Goal: Book appointment/travel/reservation

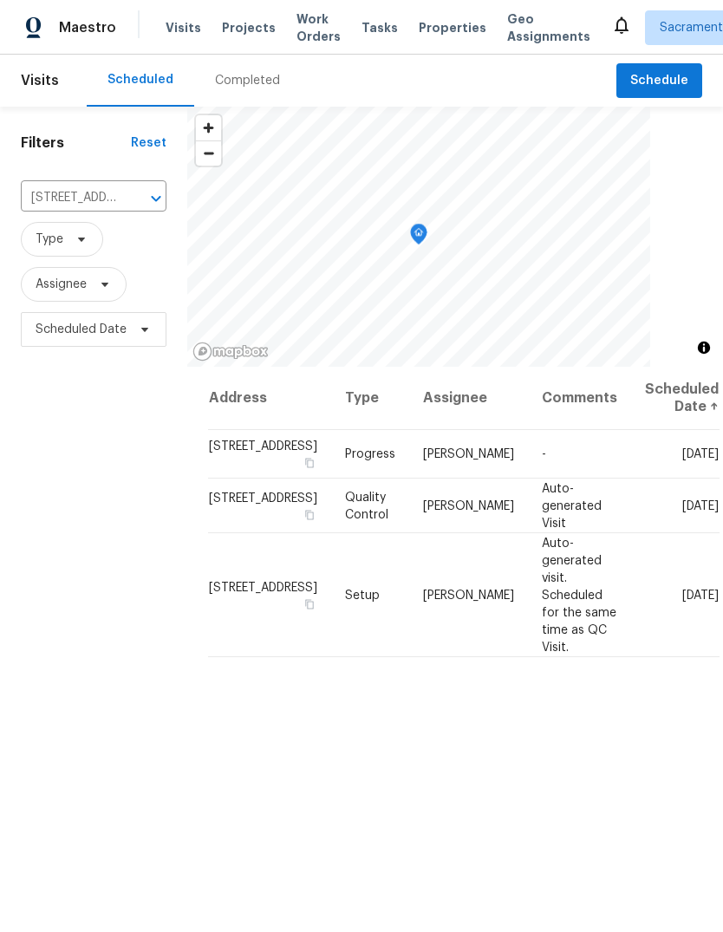
click at [185, 22] on span "Visits" at bounding box center [184, 27] width 36 height 17
click at [173, 28] on span "Visits" at bounding box center [184, 27] width 36 height 17
click at [132, 200] on icon "Clear" at bounding box center [133, 198] width 10 height 10
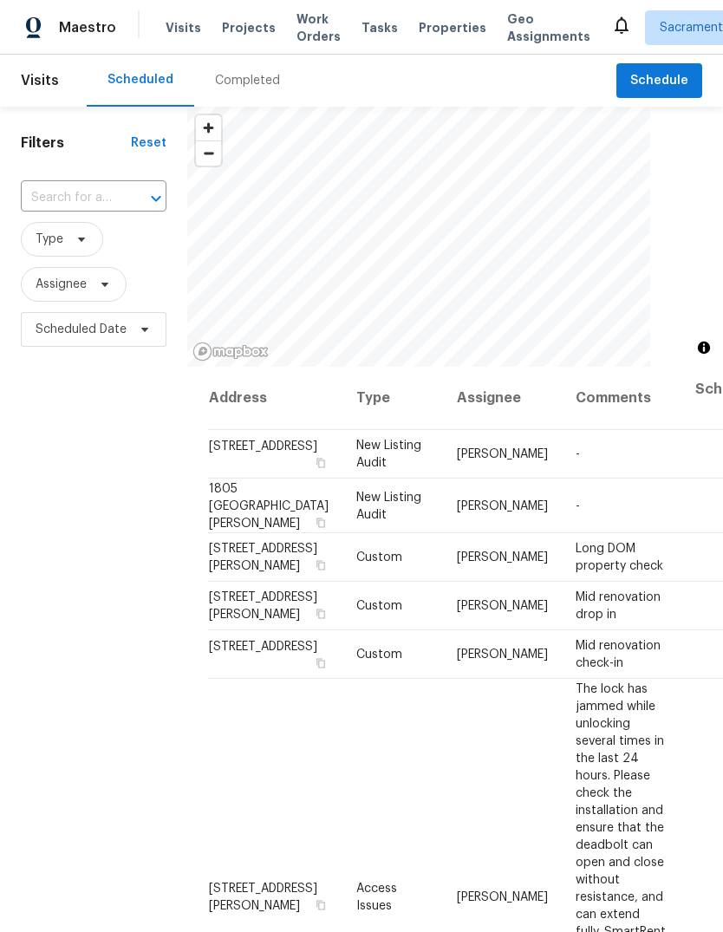
click at [97, 193] on input "text" at bounding box center [69, 198] width 97 height 27
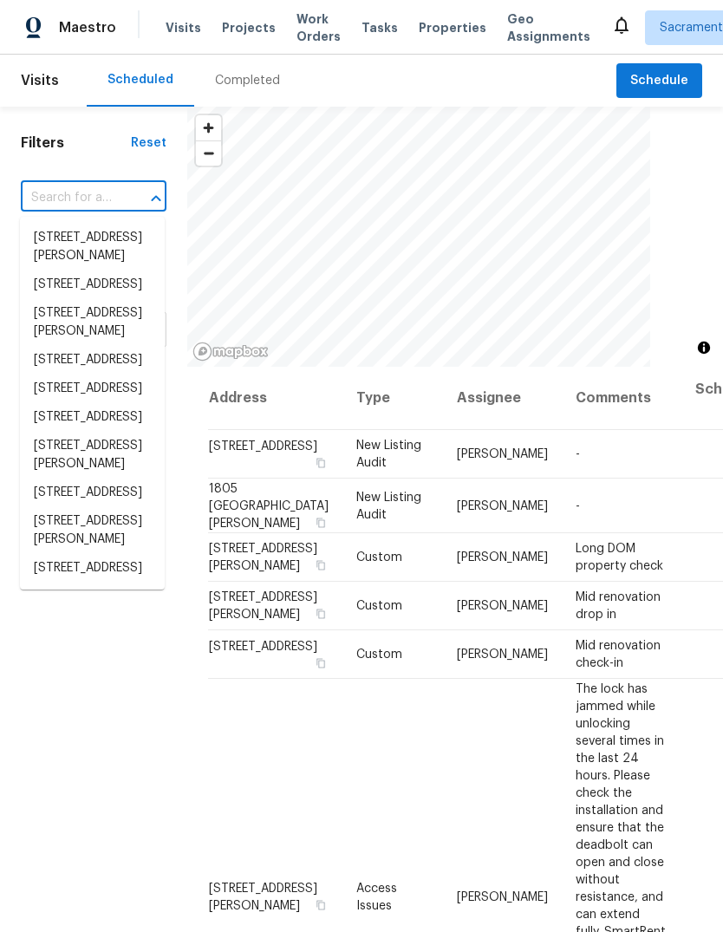
click at [96, 194] on input "text" at bounding box center [69, 198] width 97 height 27
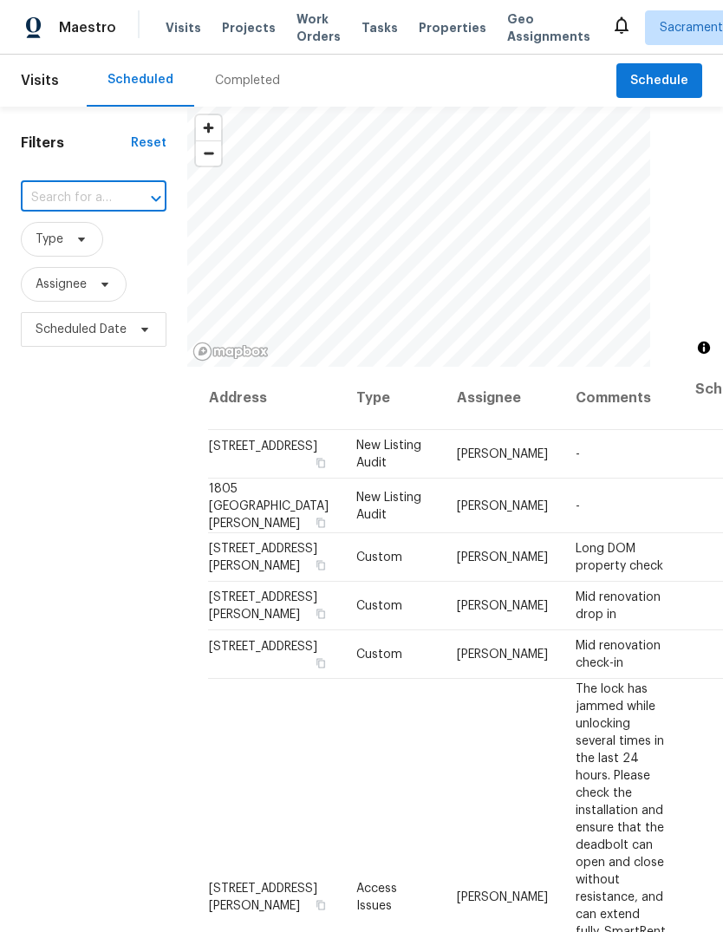
paste input "[STREET_ADDRESS]"
type input "[STREET_ADDRESS]"
click at [120, 245] on li "[STREET_ADDRESS]" at bounding box center [92, 238] width 145 height 29
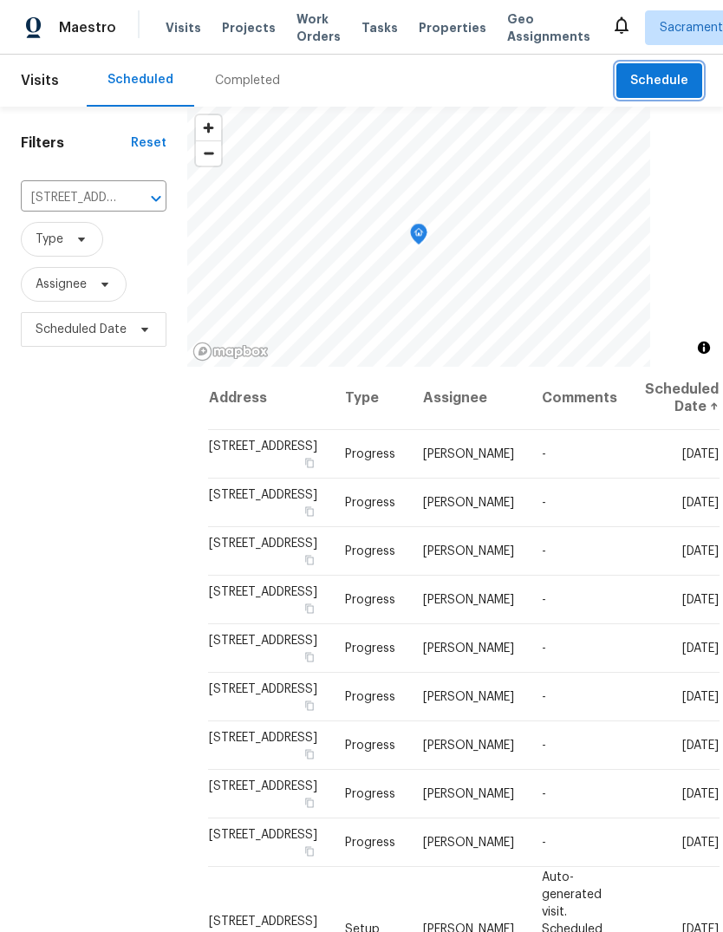
click at [652, 78] on span "Schedule" at bounding box center [659, 81] width 58 height 22
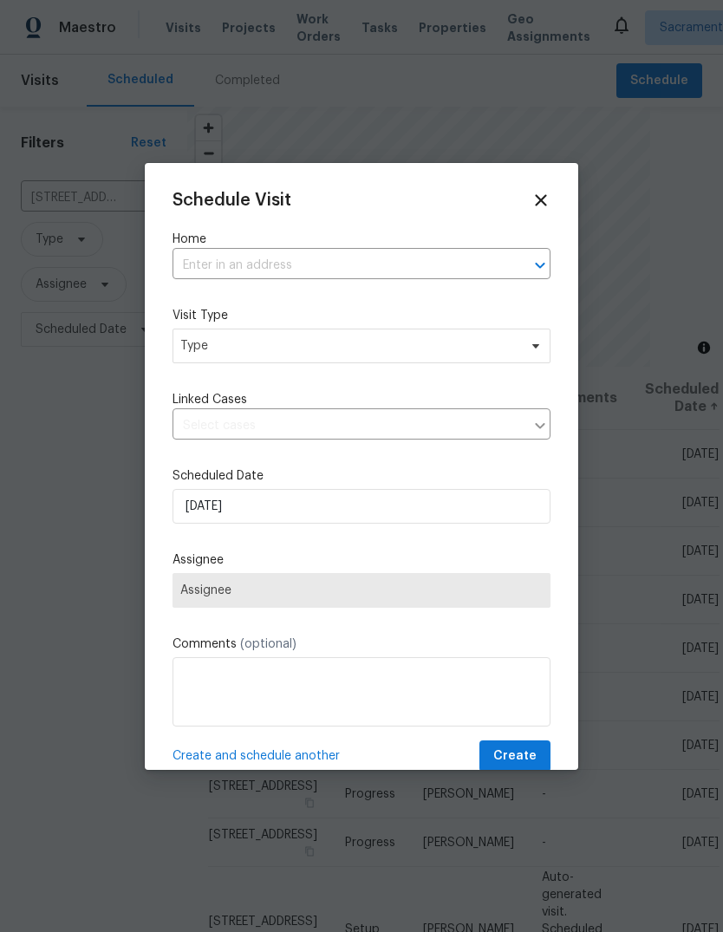
click at [361, 268] on input "text" at bounding box center [337, 265] width 329 height 27
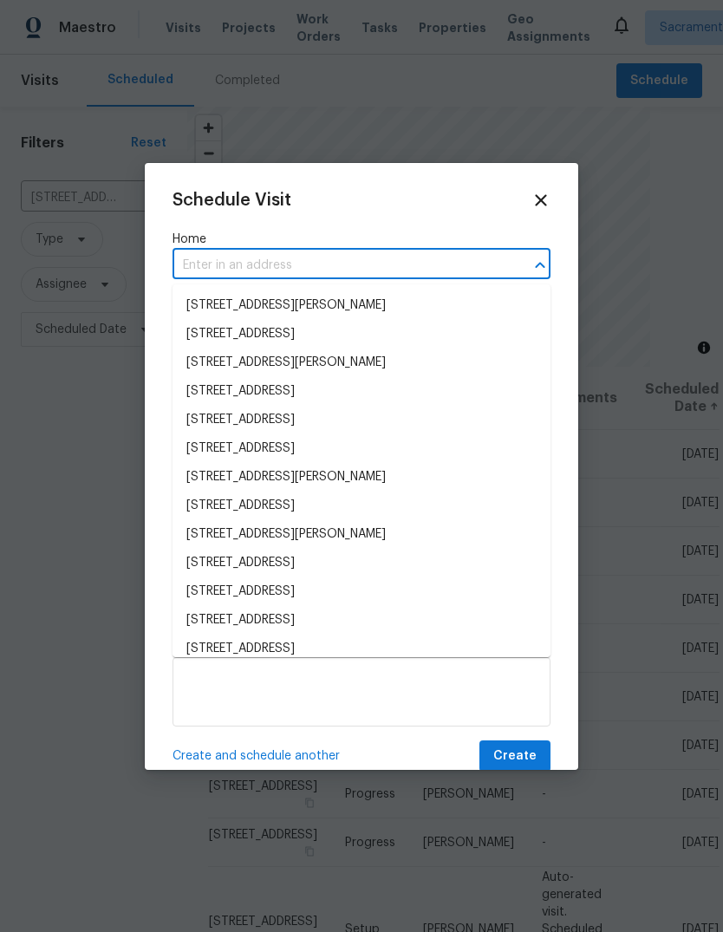
click at [369, 268] on input "text" at bounding box center [337, 265] width 329 height 27
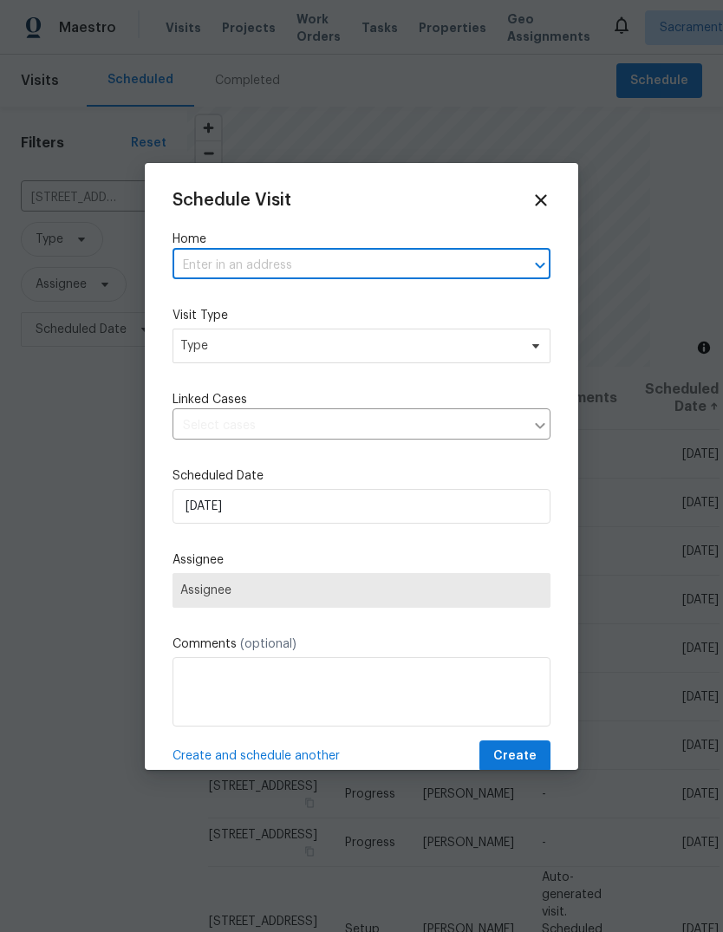
paste input "[STREET_ADDRESS]"
type input "[STREET_ADDRESS]"
click at [413, 318] on li "[STREET_ADDRESS]" at bounding box center [362, 305] width 378 height 29
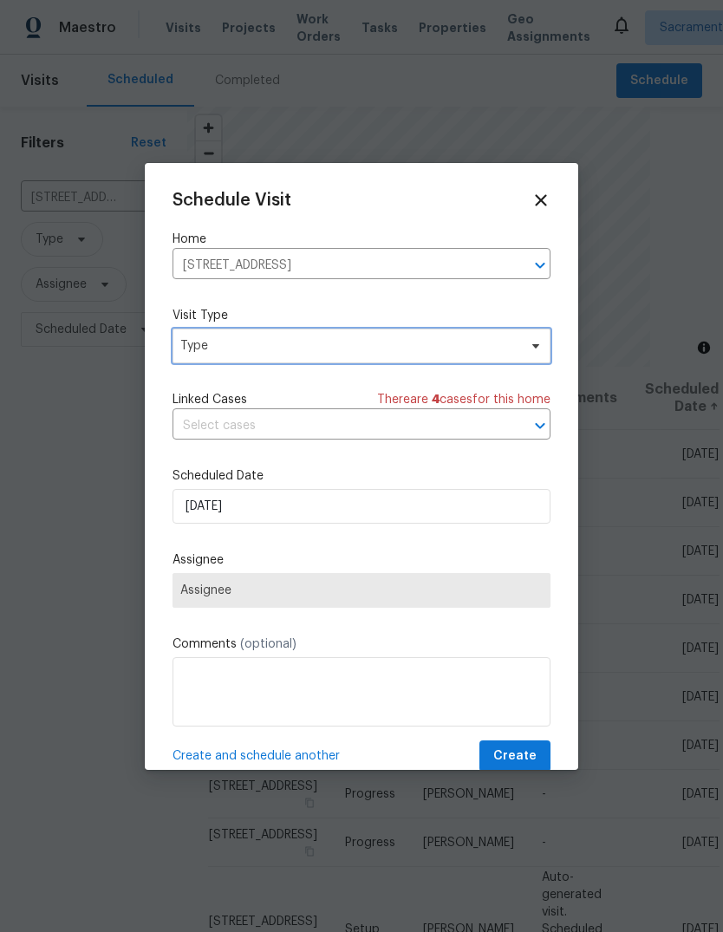
click at [394, 347] on span "Type" at bounding box center [348, 345] width 337 height 17
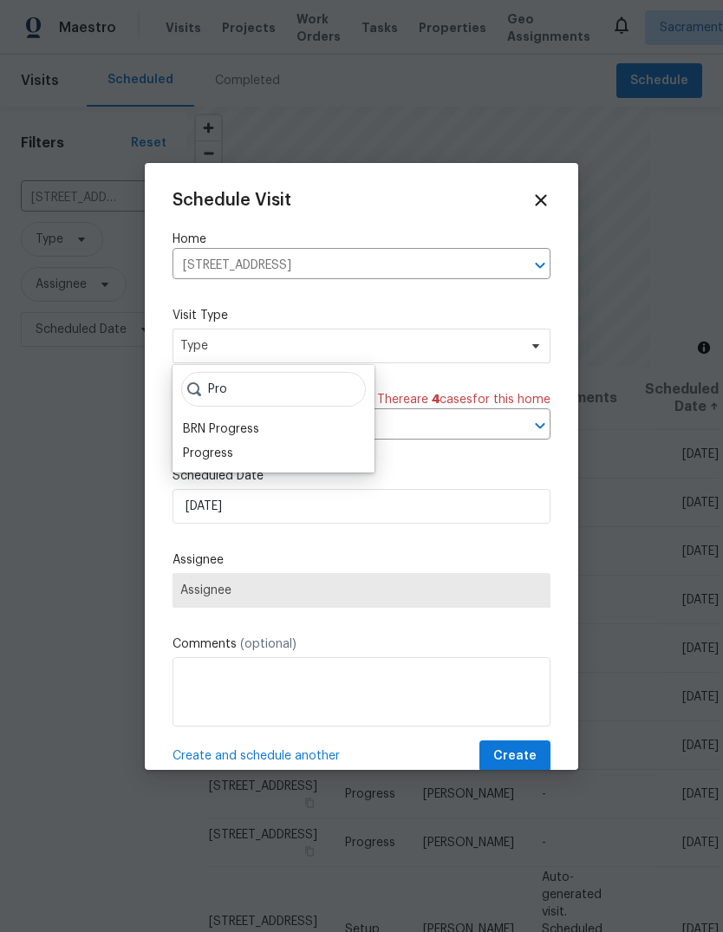
type input "Pro"
click at [252, 448] on div "Progress" at bounding box center [274, 453] width 192 height 24
click at [194, 445] on div "Progress" at bounding box center [208, 453] width 50 height 17
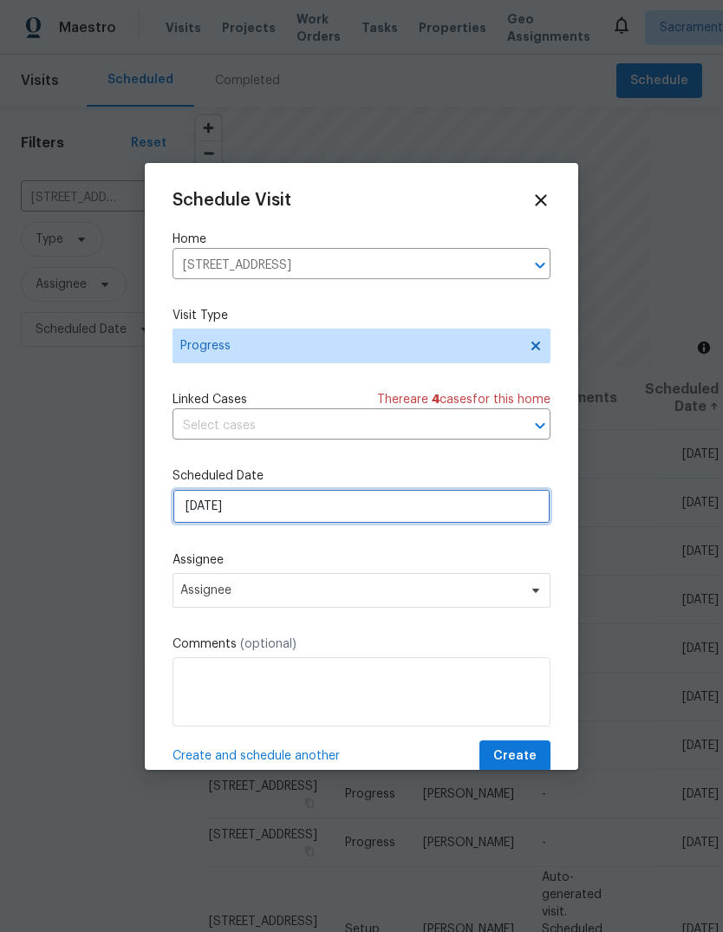
click at [424, 506] on input "[DATE]" at bounding box center [362, 506] width 378 height 35
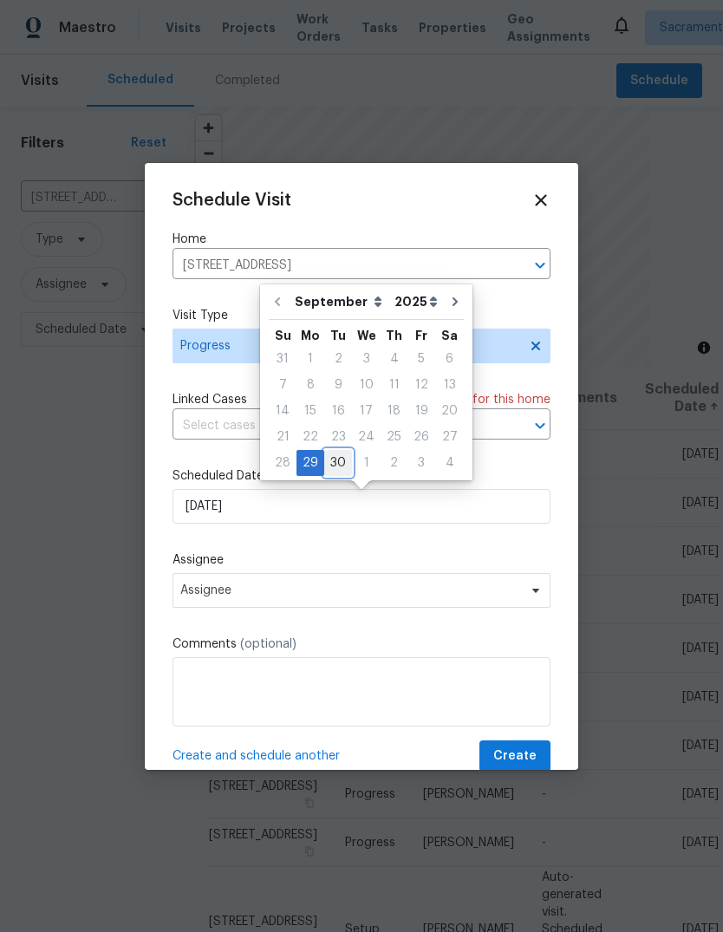
click at [344, 460] on div "30" at bounding box center [338, 463] width 28 height 24
type input "[DATE]"
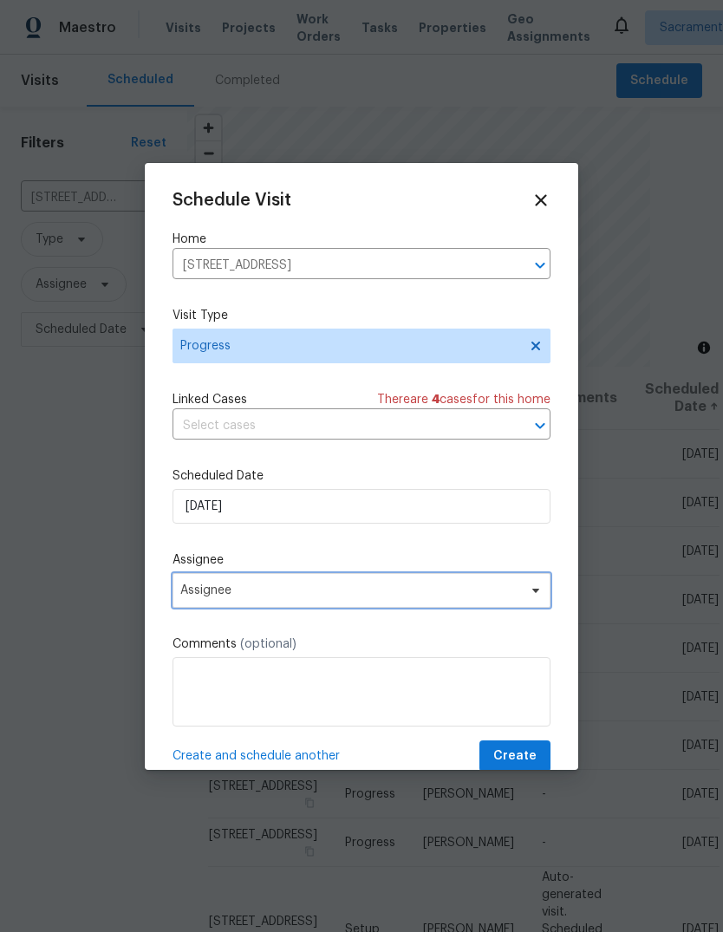
click at [532, 594] on icon at bounding box center [536, 591] width 14 height 14
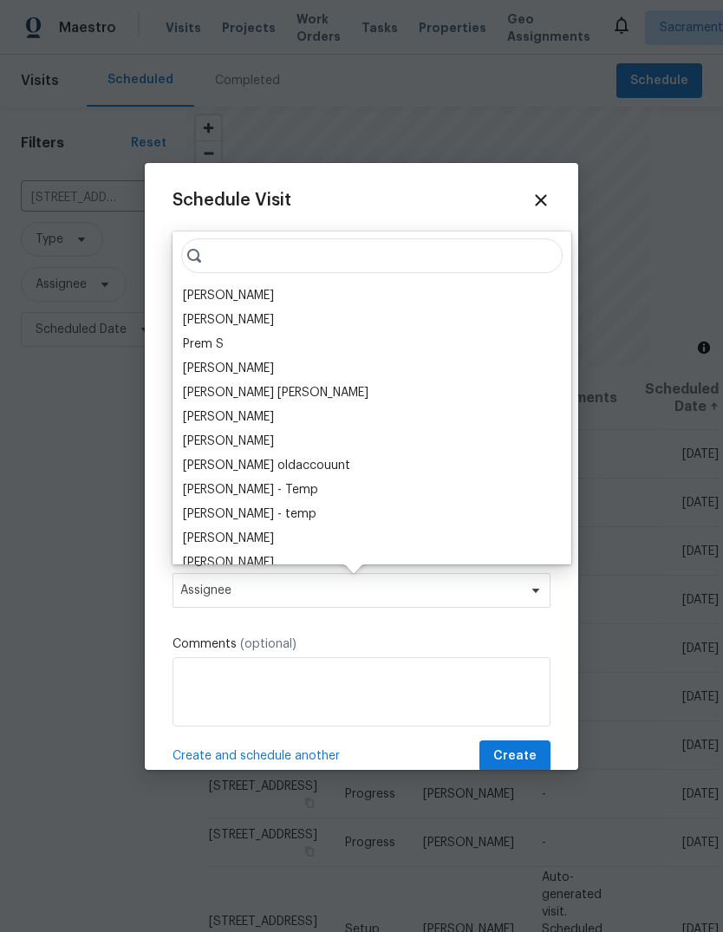
click at [262, 296] on div "[PERSON_NAME]" at bounding box center [228, 295] width 91 height 17
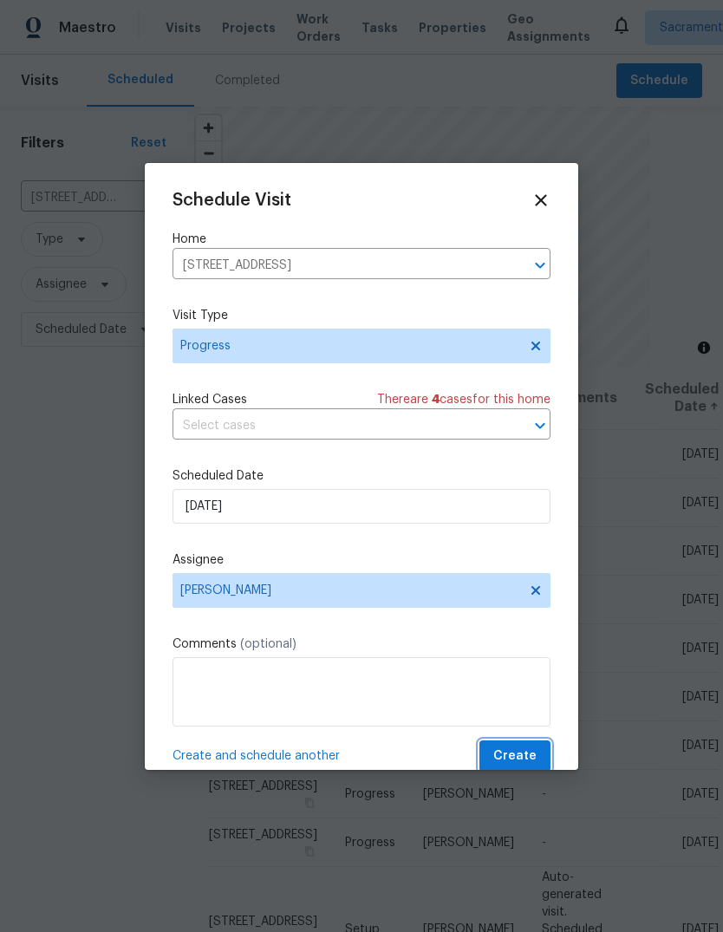
click at [522, 756] on span "Create" at bounding box center [514, 757] width 43 height 22
